Goal: Task Accomplishment & Management: Use online tool/utility

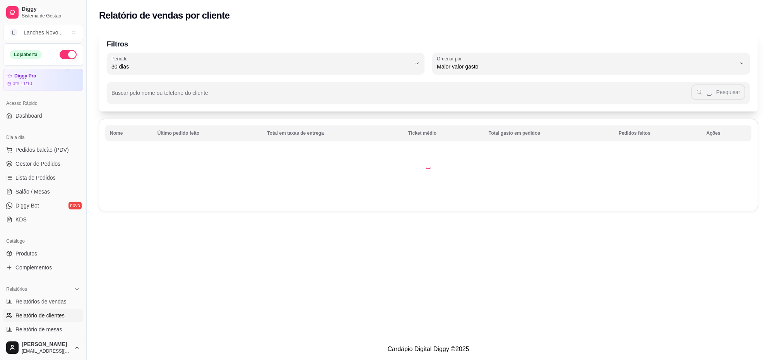
select select "30"
select select "HIGHEST_TOTAL_SPENT_WITH_ORDERS"
click at [43, 297] on span "Relatórios de vendas" at bounding box center [40, 301] width 51 height 8
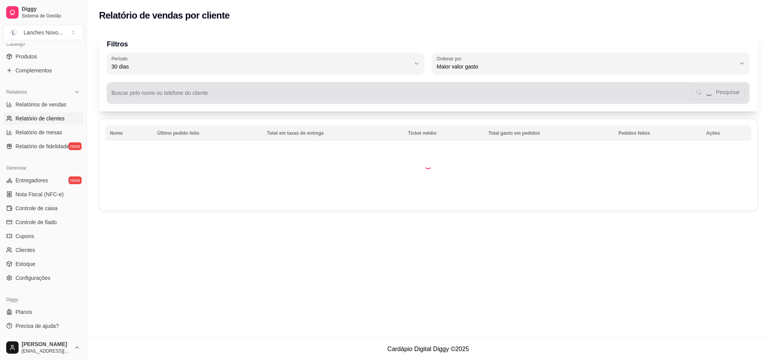
select select "ALL"
select select "0"
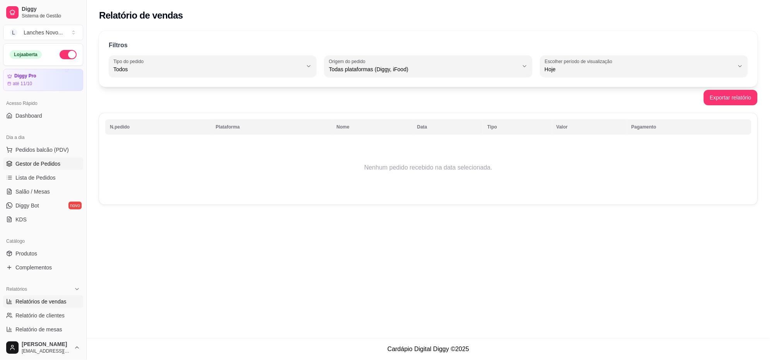
click at [36, 161] on span "Gestor de Pedidos" at bounding box center [37, 164] width 45 height 8
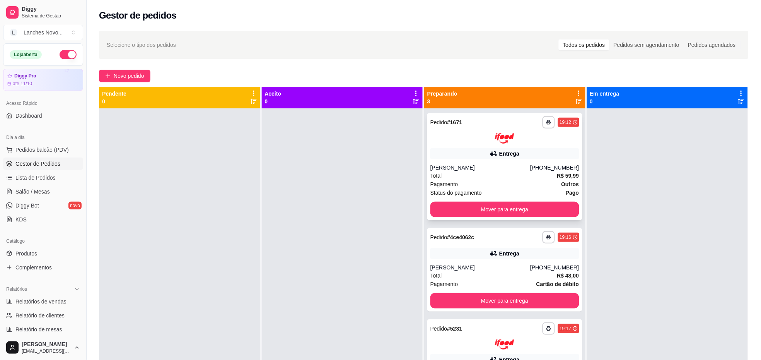
click at [546, 123] on icon "button" at bounding box center [548, 122] width 5 height 5
click at [538, 149] on button "IMPRESSORA" at bounding box center [523, 149] width 56 height 12
click at [543, 236] on button "button" at bounding box center [549, 237] width 12 height 12
click at [524, 262] on button "IMPRESSORA" at bounding box center [523, 264] width 54 height 12
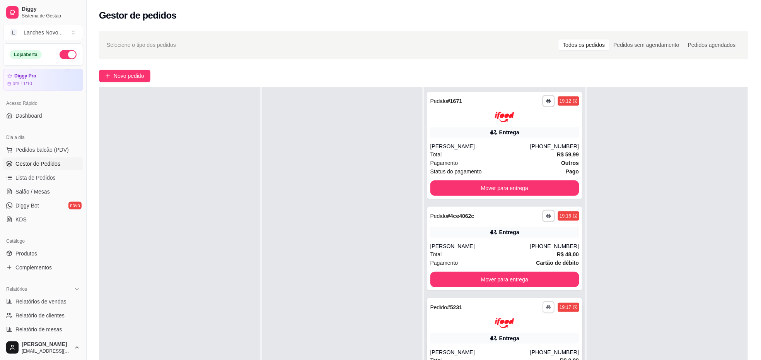
click at [547, 305] on button "button" at bounding box center [549, 307] width 12 height 12
click at [509, 335] on button "IMPRESSORA" at bounding box center [523, 334] width 56 height 12
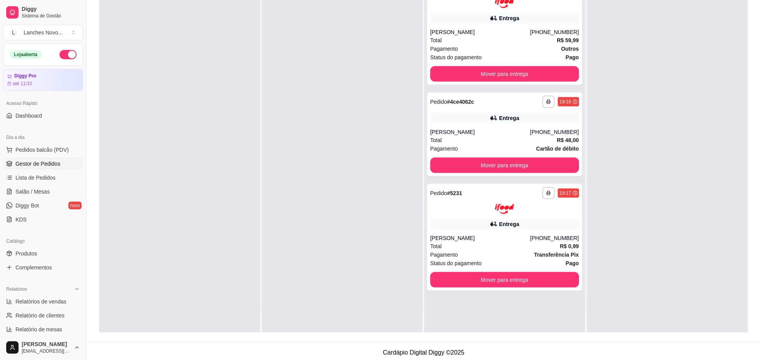
scroll to position [118, 0]
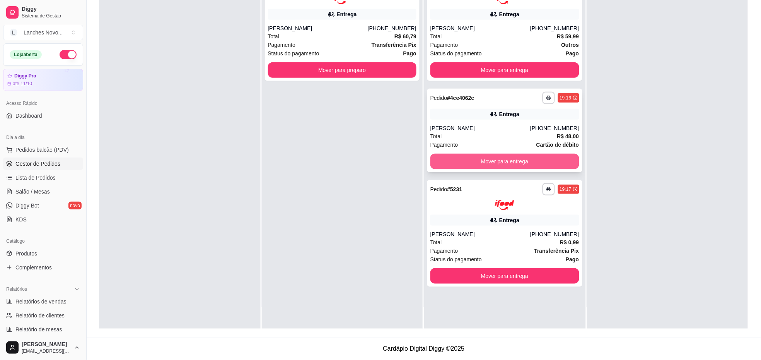
click at [480, 163] on button "Mover para entrega" at bounding box center [504, 161] width 149 height 15
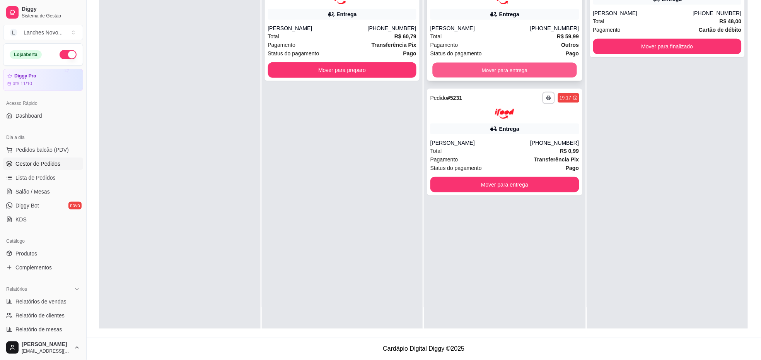
click at [533, 65] on button "Mover para entrega" at bounding box center [505, 69] width 144 height 15
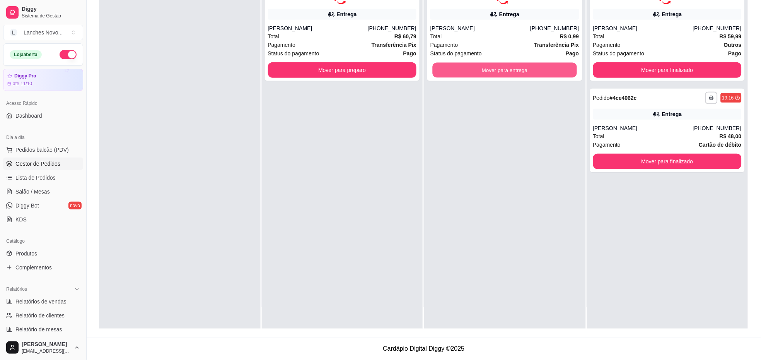
click at [533, 65] on button "Mover para entrega" at bounding box center [505, 69] width 144 height 15
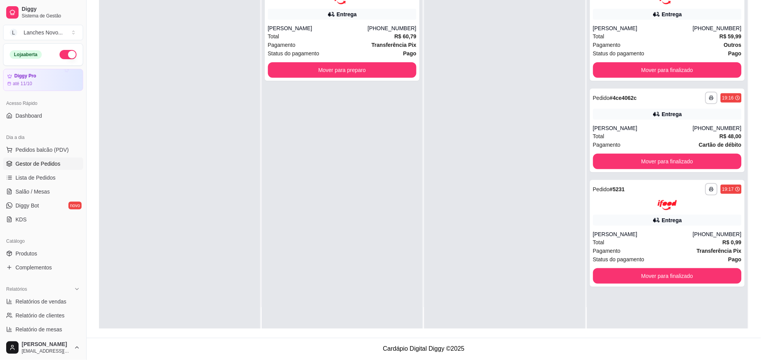
click at [361, 158] on div "**********" at bounding box center [342, 149] width 161 height 360
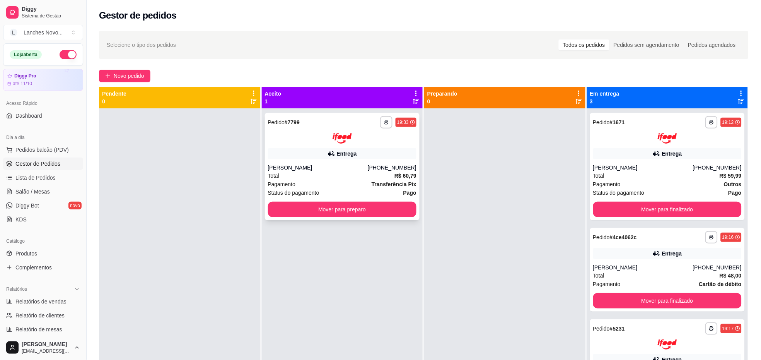
scroll to position [21, 0]
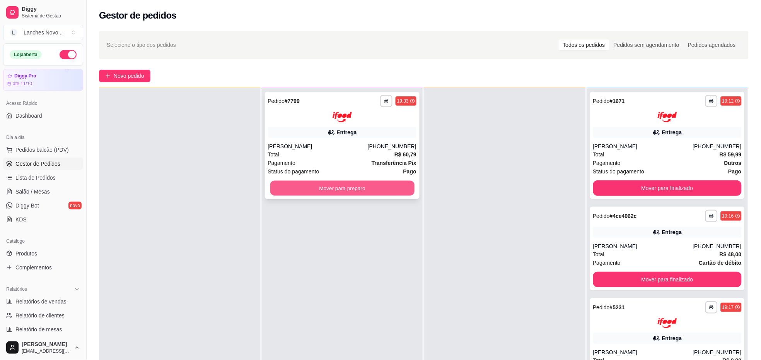
click at [351, 190] on button "Mover para preparo" at bounding box center [342, 187] width 144 height 15
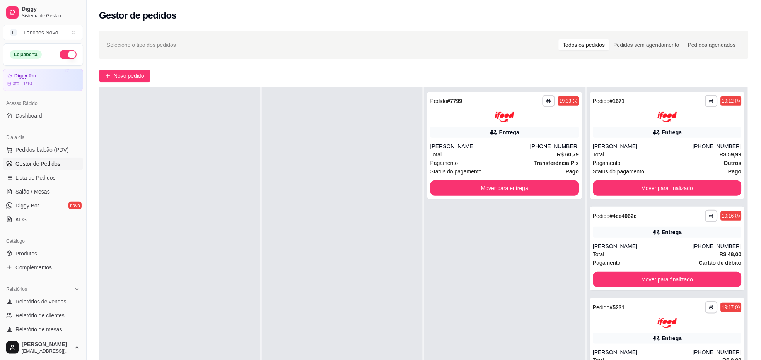
click at [333, 239] on div at bounding box center [342, 267] width 161 height 360
click at [529, 194] on button "Mover para entrega" at bounding box center [504, 187] width 149 height 15
